Goal: Task Accomplishment & Management: Use online tool/utility

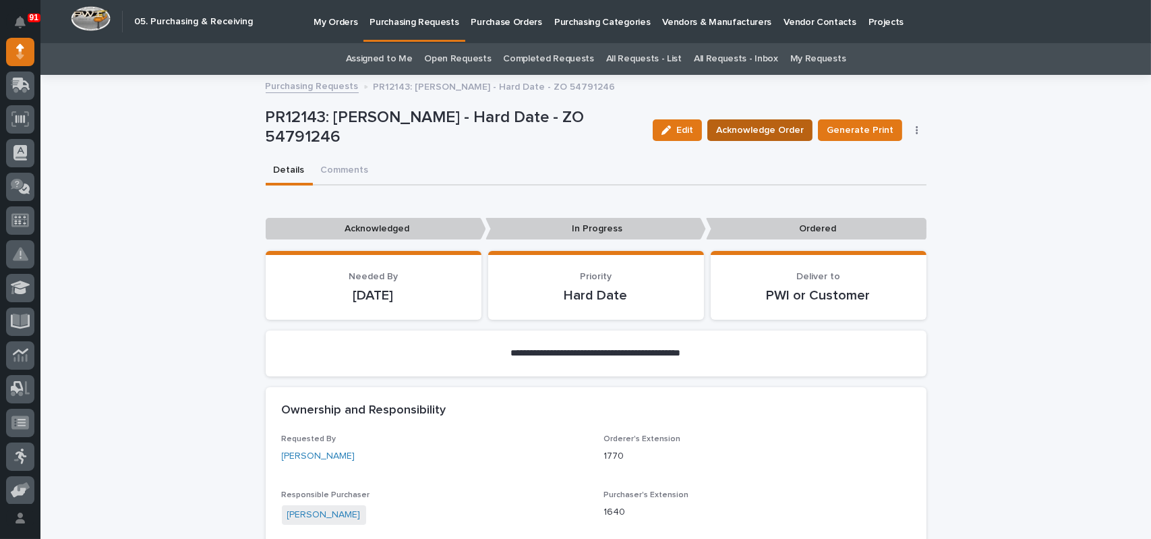
click at [768, 132] on span "Acknowledge Order" at bounding box center [760, 130] width 88 height 16
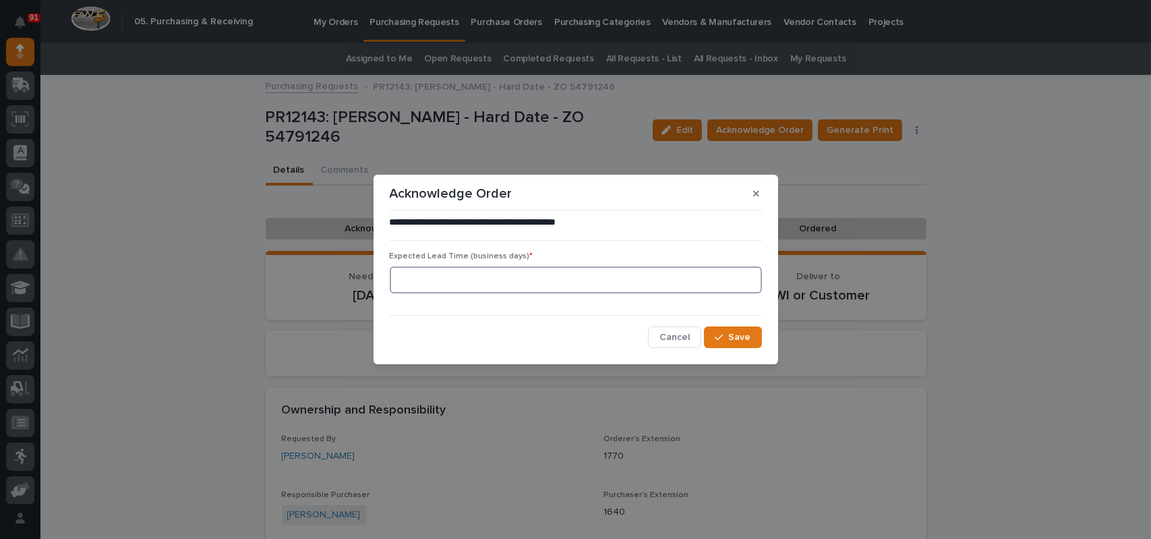
click at [586, 285] on input at bounding box center [576, 279] width 372 height 27
type input "1"
click at [750, 328] on button "Save" at bounding box center [732, 337] width 57 height 22
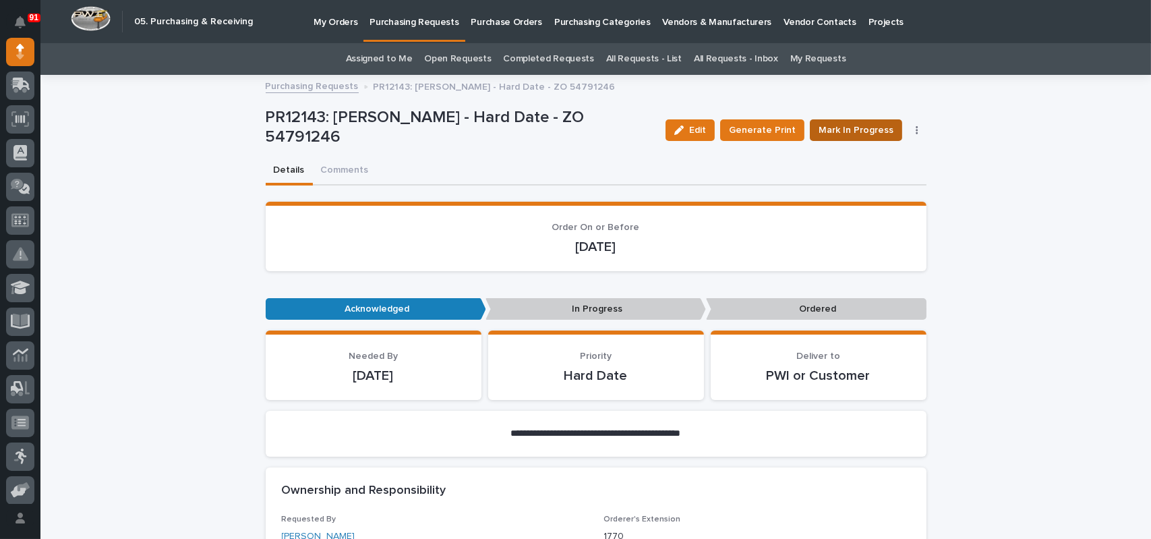
click at [876, 132] on span "Mark In Progress" at bounding box center [856, 130] width 75 height 16
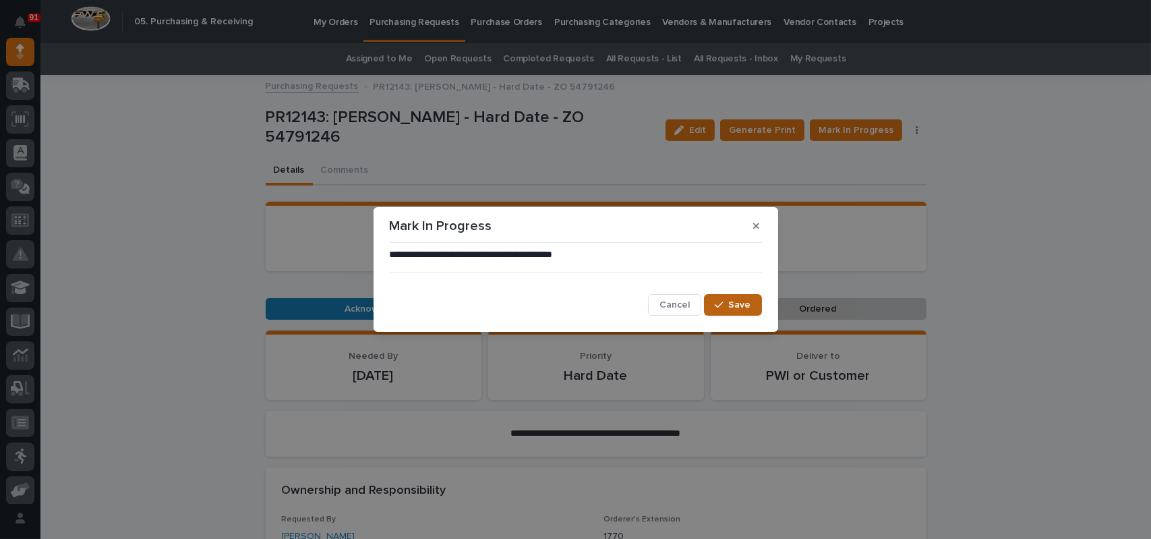
click at [718, 299] on button "Save" at bounding box center [732, 305] width 57 height 22
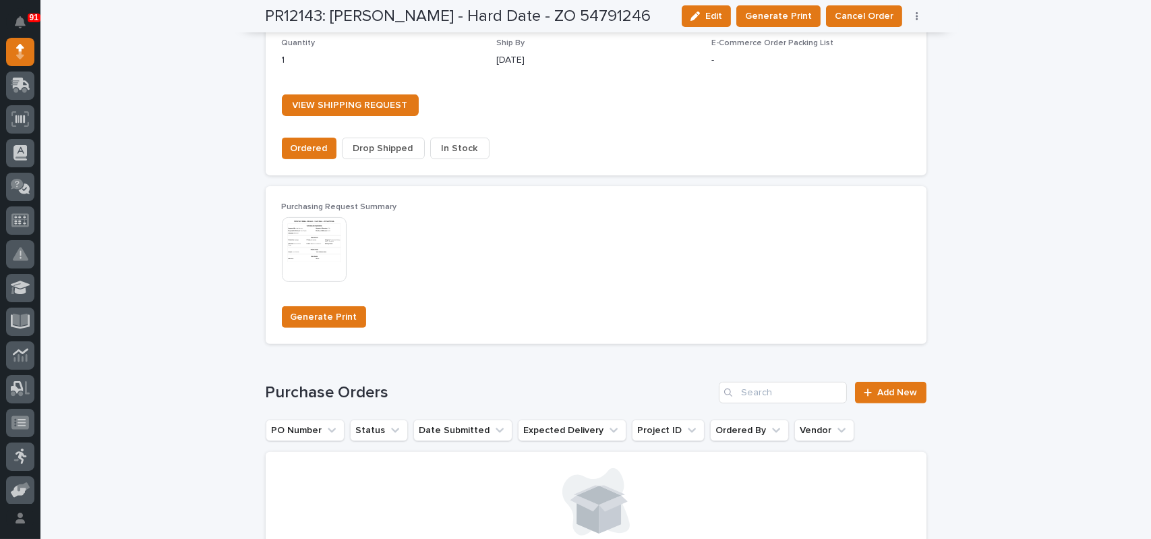
scroll to position [1079, 0]
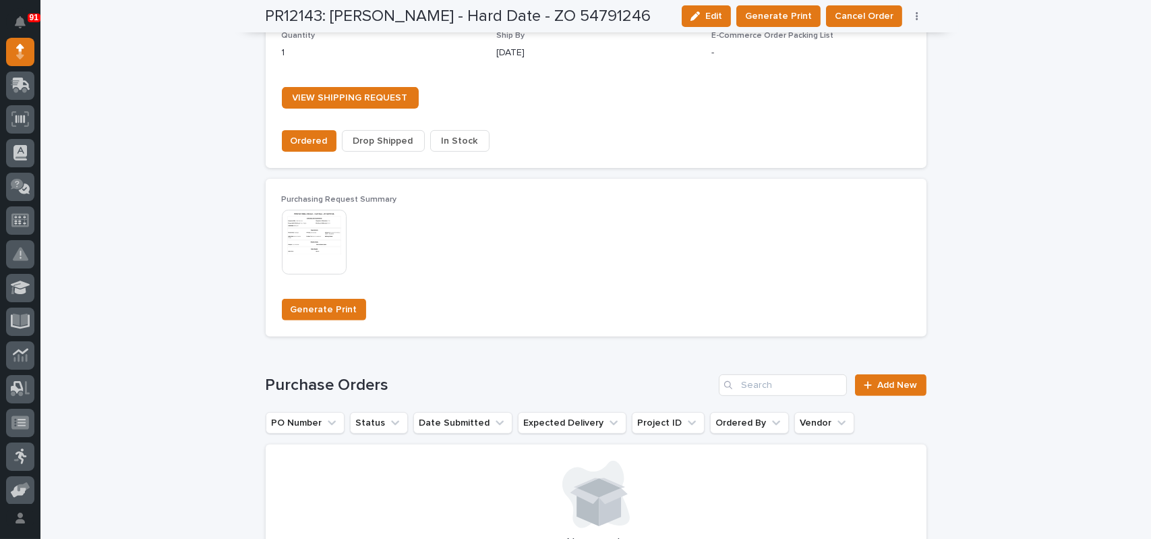
click at [462, 145] on span "In Stock" at bounding box center [460, 141] width 36 height 16
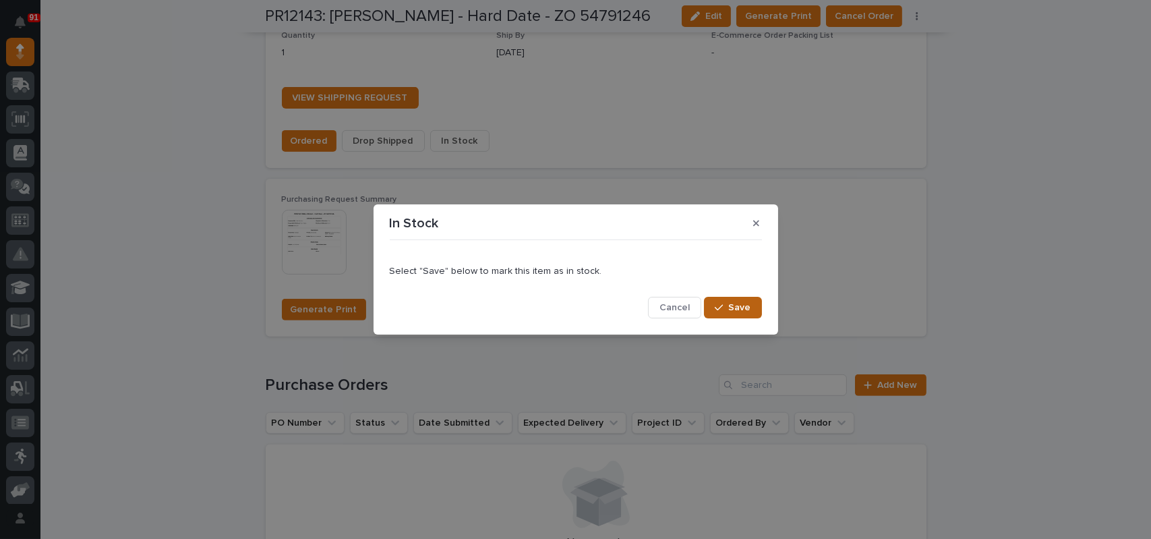
click at [726, 305] on div "button" at bounding box center [721, 307] width 13 height 9
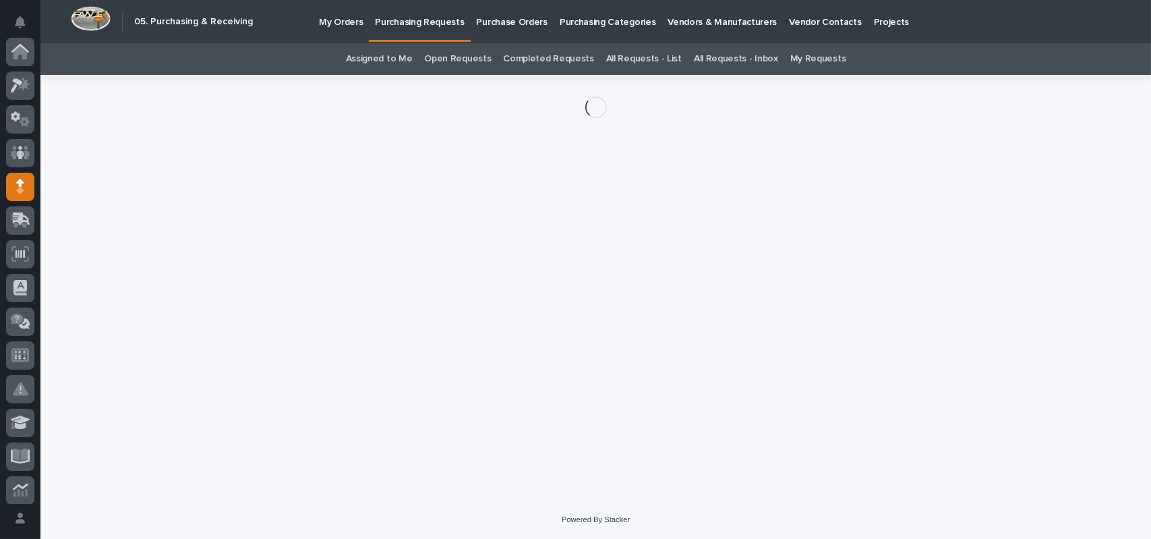
scroll to position [135, 0]
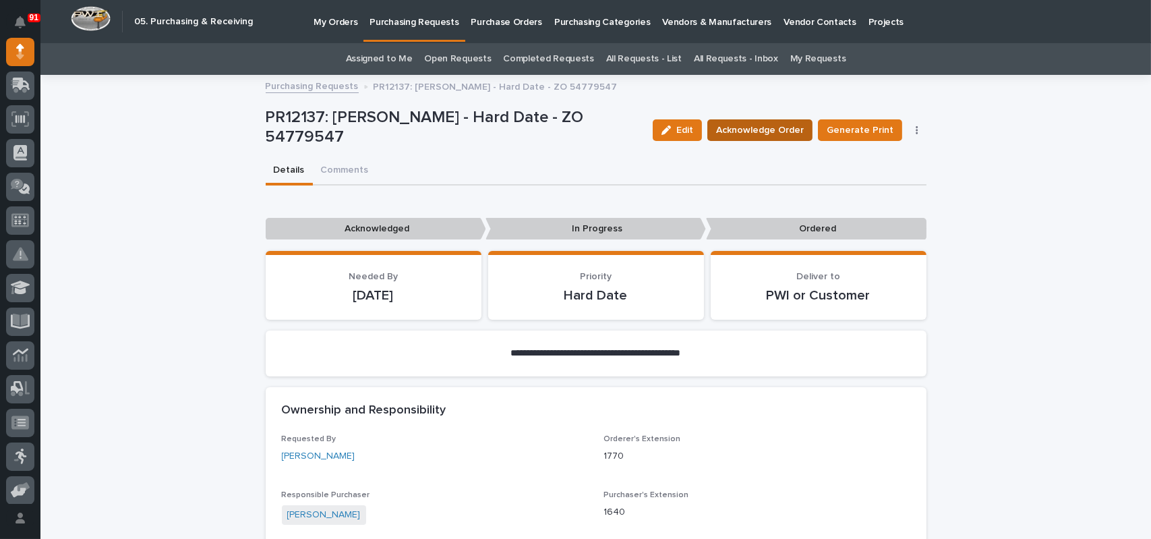
click at [774, 129] on span "Acknowledge Order" at bounding box center [760, 130] width 88 height 16
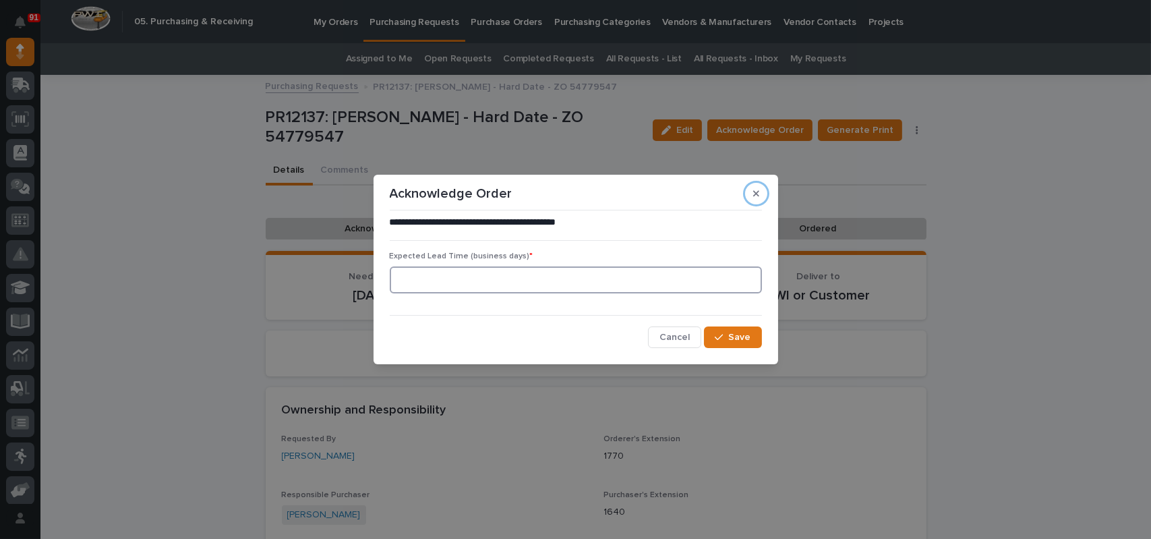
click at [568, 278] on input at bounding box center [576, 279] width 372 height 27
type input "1"
click at [747, 336] on span "Save" at bounding box center [740, 337] width 22 height 12
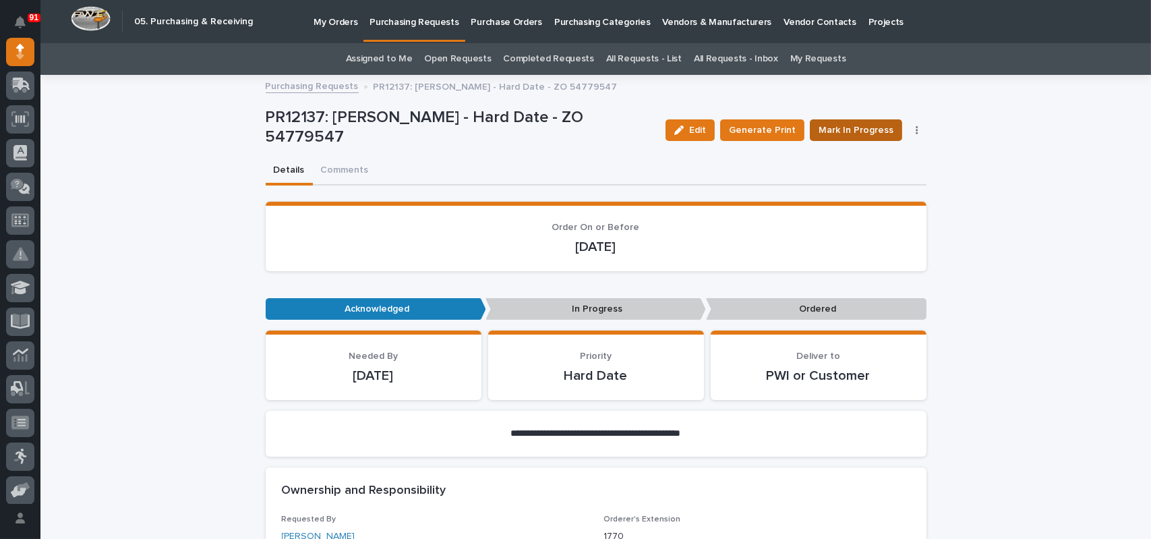
click at [863, 131] on span "Mark In Progress" at bounding box center [856, 130] width 75 height 16
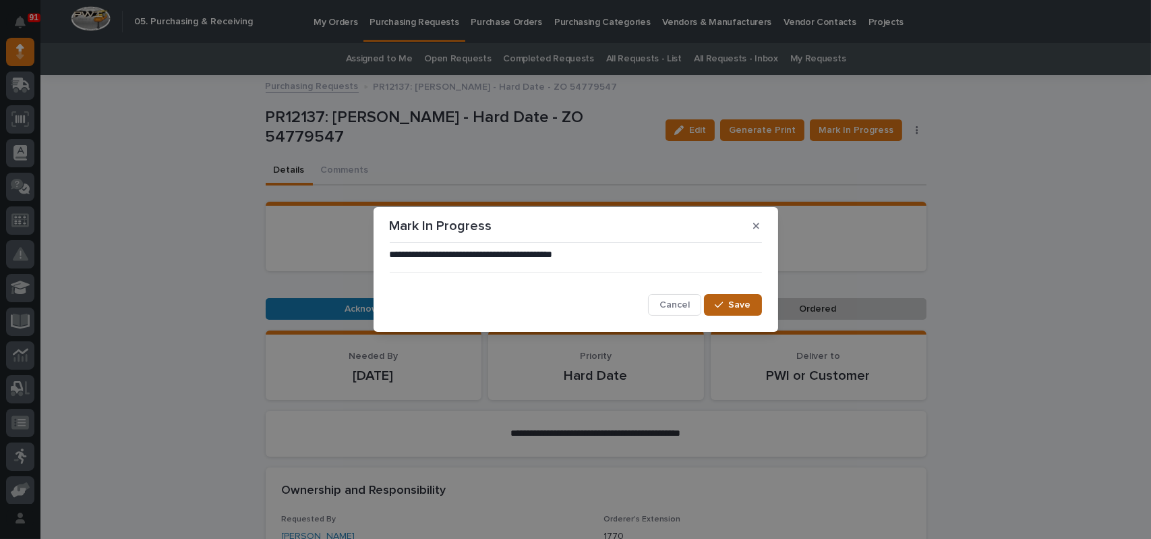
click at [736, 304] on span "Save" at bounding box center [740, 305] width 22 height 12
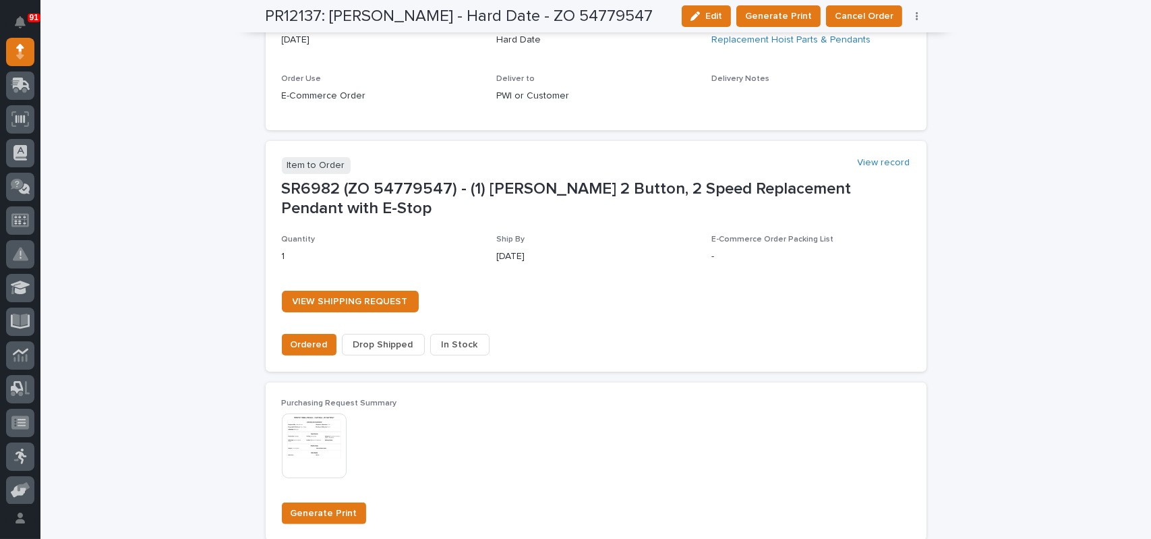
scroll to position [877, 0]
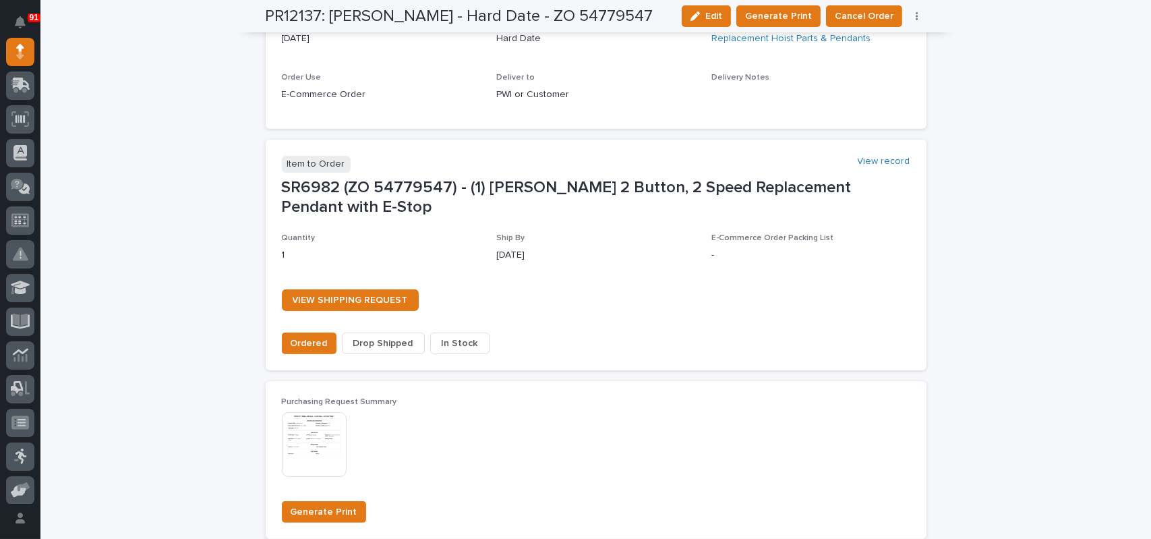
click at [463, 341] on span "In Stock" at bounding box center [460, 343] width 36 height 16
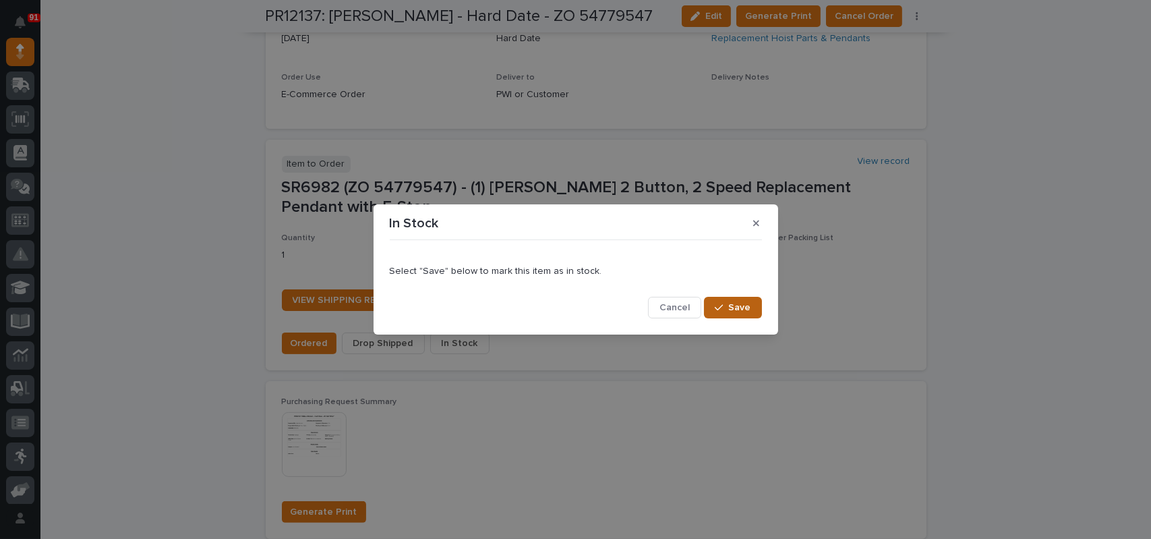
click at [744, 312] on span "Save" at bounding box center [740, 307] width 22 height 12
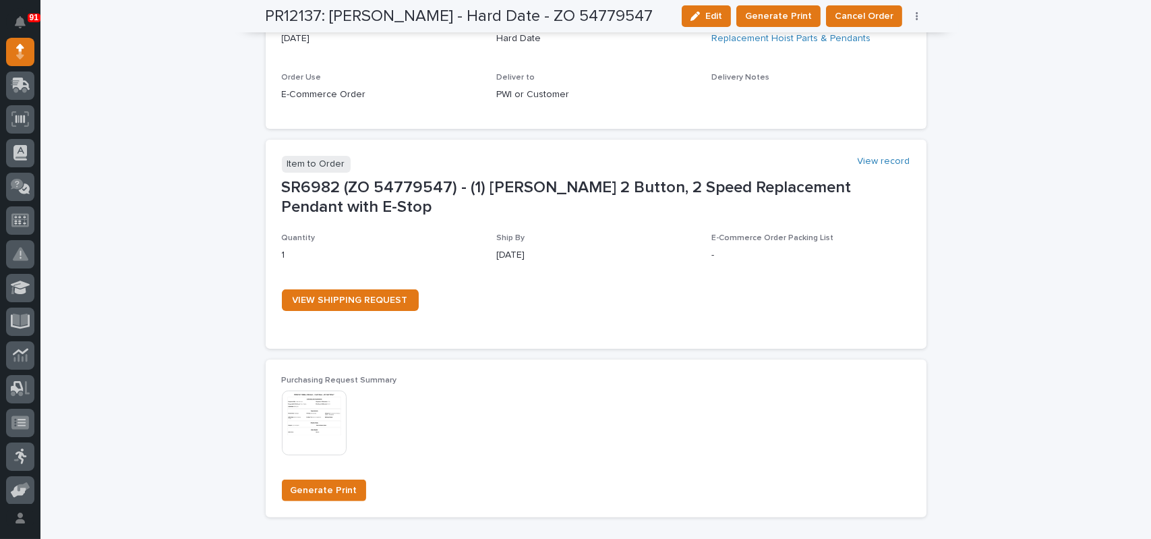
scroll to position [866, 0]
